Goal: Obtain resource: Download file/media

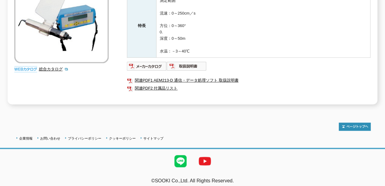
click at [224, 78] on link "関連PDF1 AEM213-D 通信・データ処理ソフト 取扱説明書" at bounding box center [248, 81] width 243 height 8
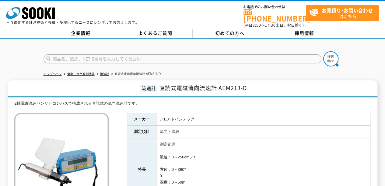
click at [183, 56] on input "text" at bounding box center [182, 58] width 278 height 9
type input "aem213"
click at [327, 58] on img at bounding box center [330, 58] width 15 height 15
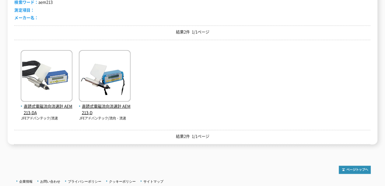
scroll to position [138, 0]
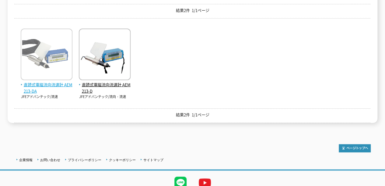
click at [61, 77] on img at bounding box center [47, 55] width 52 height 53
click at [60, 82] on span "直読式電磁流向流速計 AEM213-DA" at bounding box center [47, 88] width 52 height 13
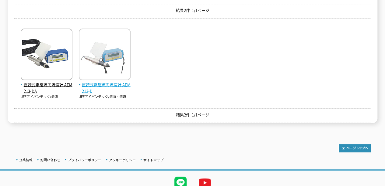
click at [101, 58] on img at bounding box center [105, 55] width 52 height 53
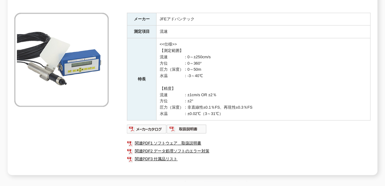
scroll to position [123, 0]
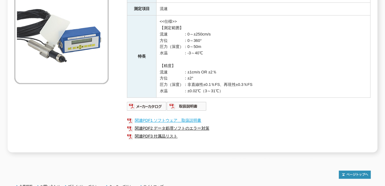
click at [198, 117] on link "関連PDF1 ソフトウェア＿取扱説明書" at bounding box center [248, 121] width 243 height 8
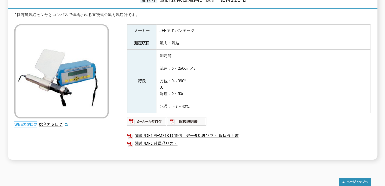
scroll to position [144, 0]
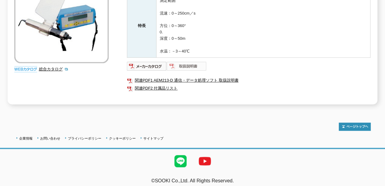
click at [192, 62] on img at bounding box center [187, 66] width 40 height 10
